Goal: Information Seeking & Learning: Learn about a topic

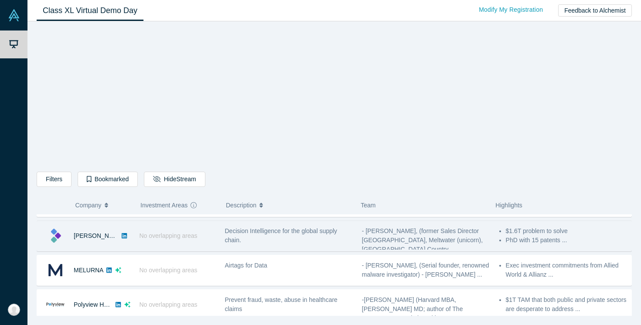
scroll to position [343, 0]
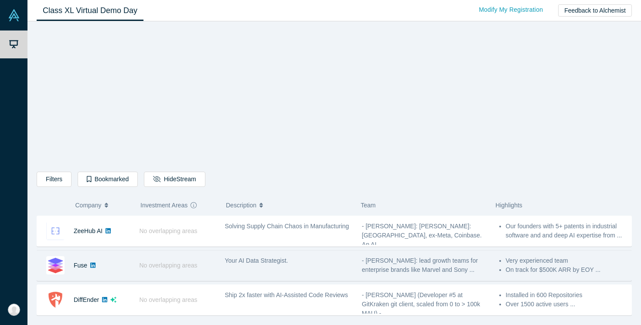
click at [247, 264] on span "Your AI Data Strategist." at bounding box center [256, 260] width 63 height 7
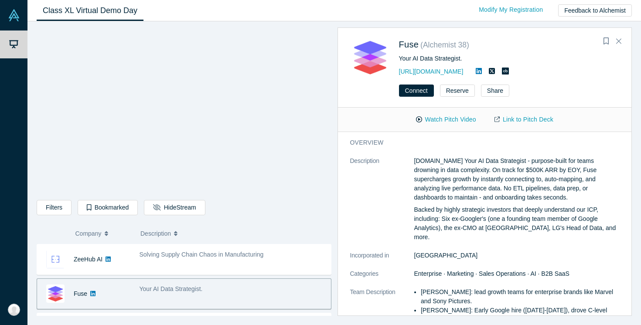
drag, startPoint x: 258, startPoint y: 260, endPoint x: 439, endPoint y: 147, distance: 213.6
click at [439, 147] on div "Filters AI Artificial Intelligence B2B SaaS AI (Artificial Intelligence) Data A…" at bounding box center [333, 173] width 613 height 304
click at [469, 154] on div "overview Description [DOMAIN_NAME] Your AI Data Strategist - purpose-built for …" at bounding box center [485, 277] width 294 height 290
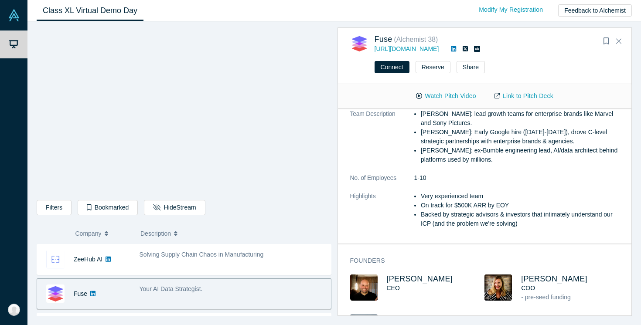
scroll to position [183, 0]
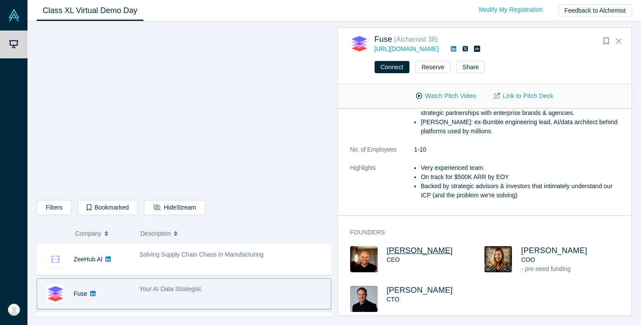
click at [409, 246] on span "[PERSON_NAME]" at bounding box center [420, 250] width 66 height 9
click at [534, 246] on span "[PERSON_NAME]" at bounding box center [554, 250] width 66 height 9
click at [429, 286] on span "[PERSON_NAME]" at bounding box center [420, 290] width 66 height 9
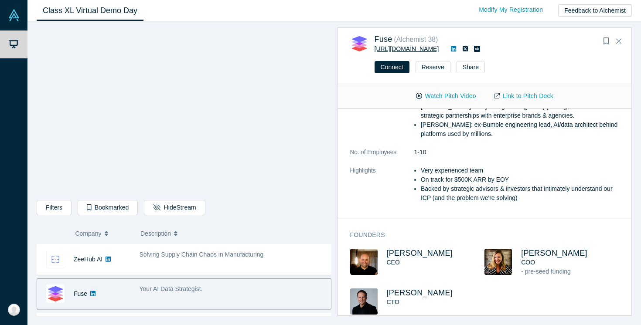
click at [401, 48] on link "[URL][DOMAIN_NAME]" at bounding box center [407, 48] width 65 height 7
